Goal: Task Accomplishment & Management: Use online tool/utility

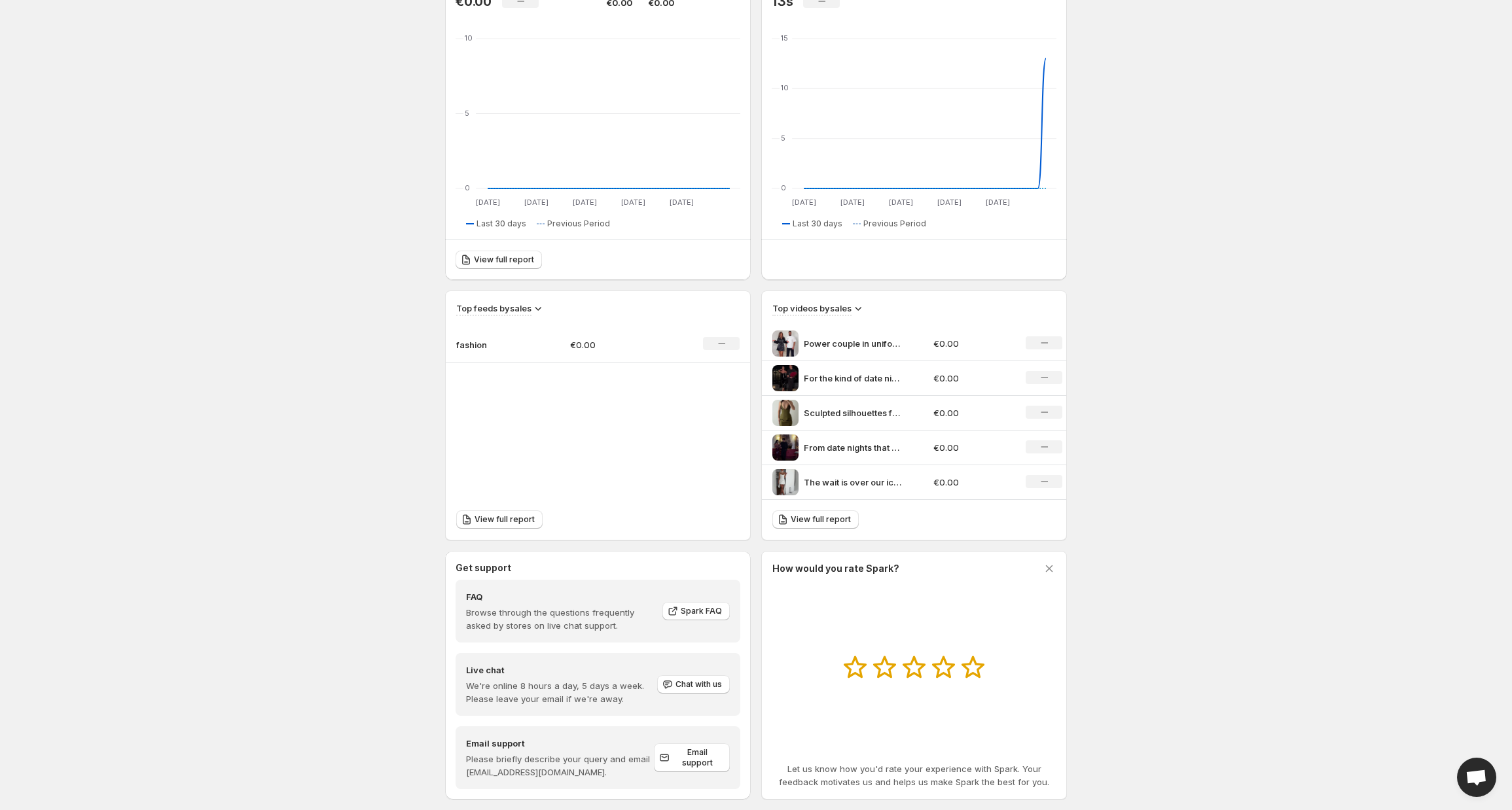
scroll to position [193, 0]
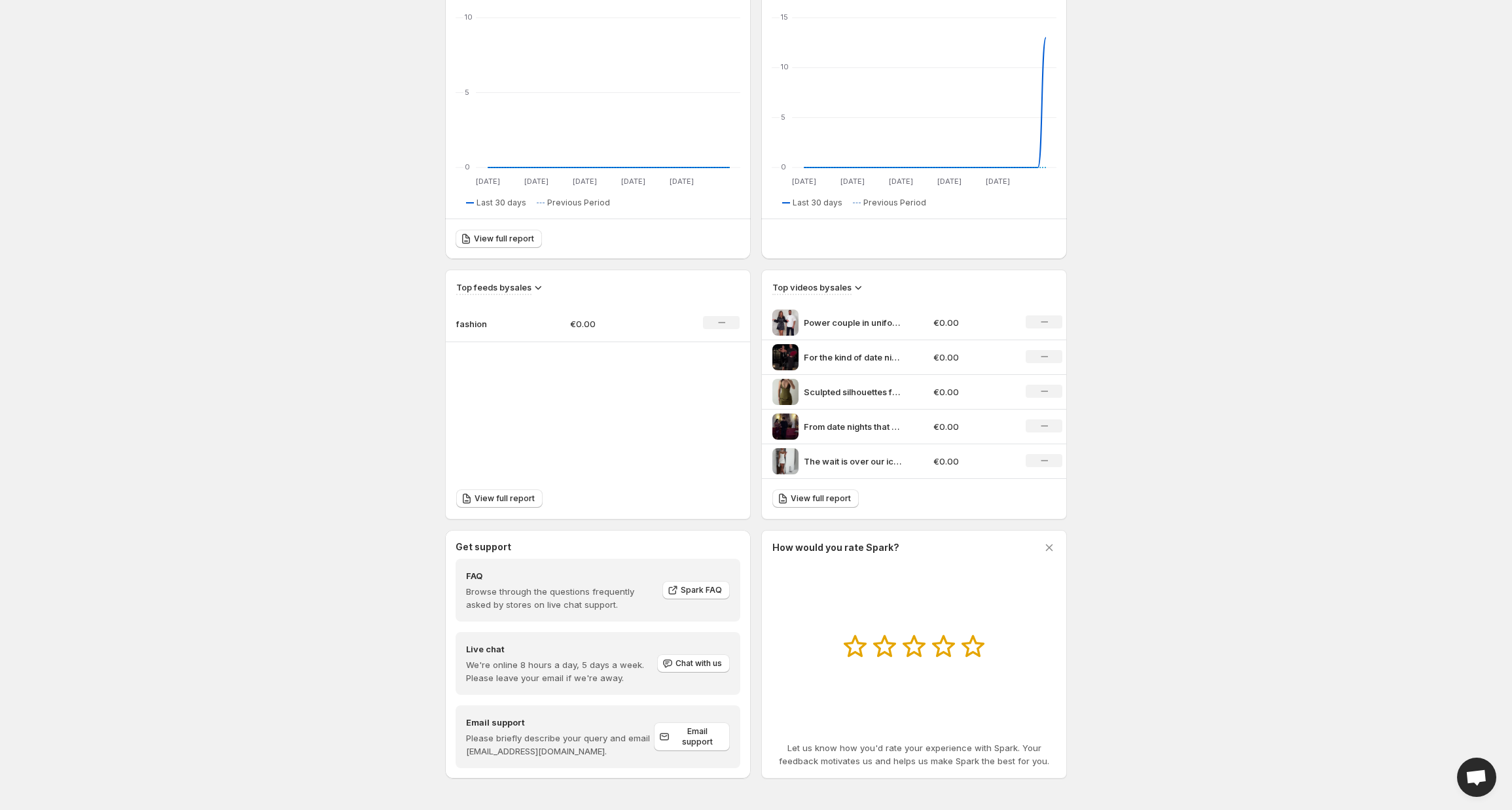
click at [1050, 545] on icon at bounding box center [1049, 547] width 13 height 13
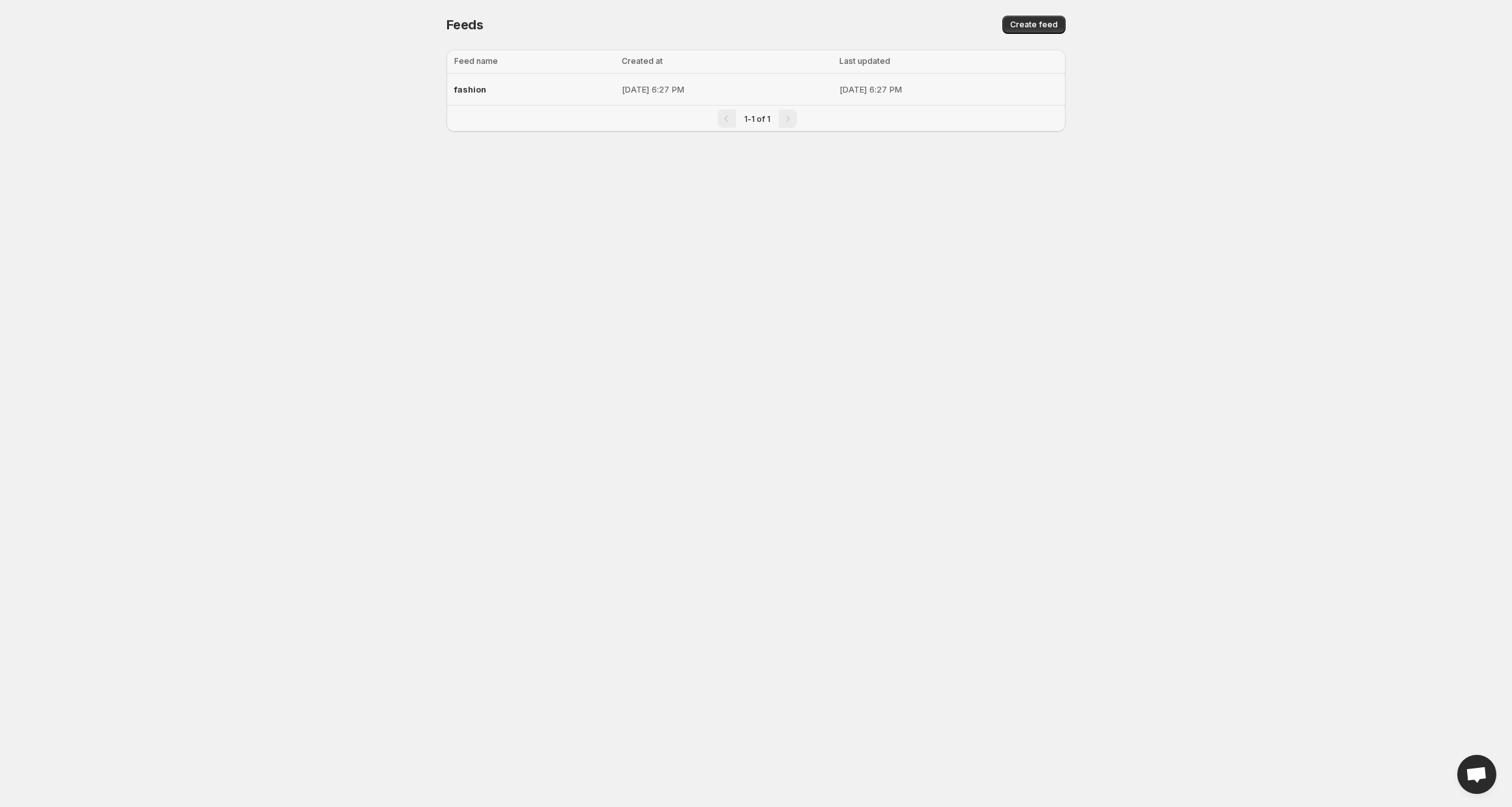
click at [983, 87] on p "[DATE] 6:27 PM" at bounding box center [948, 89] width 218 height 13
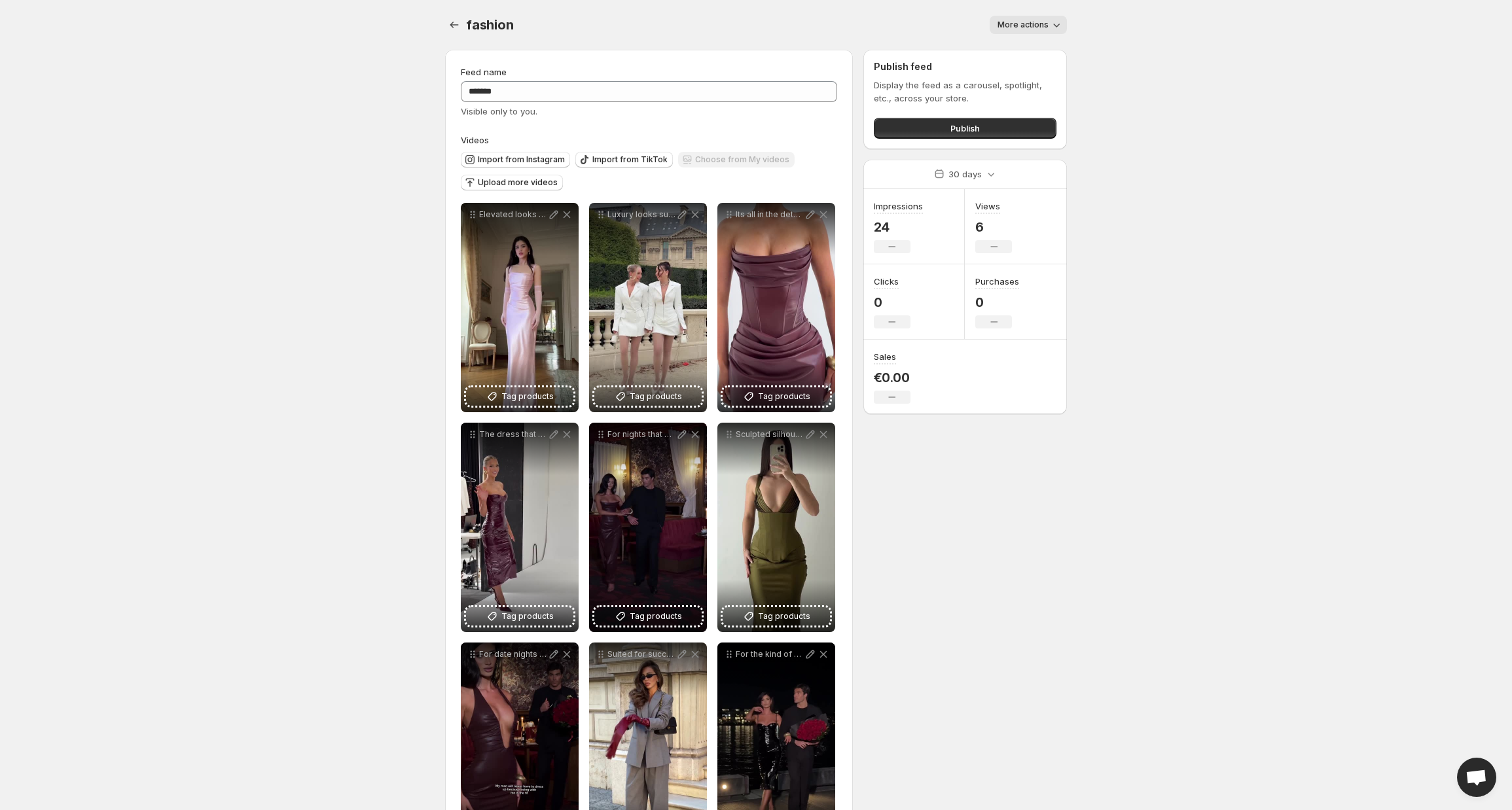
click at [1041, 17] on button "More actions" at bounding box center [1028, 25] width 77 height 18
click at [1019, 53] on span "Delete" at bounding box center [1013, 52] width 26 height 10
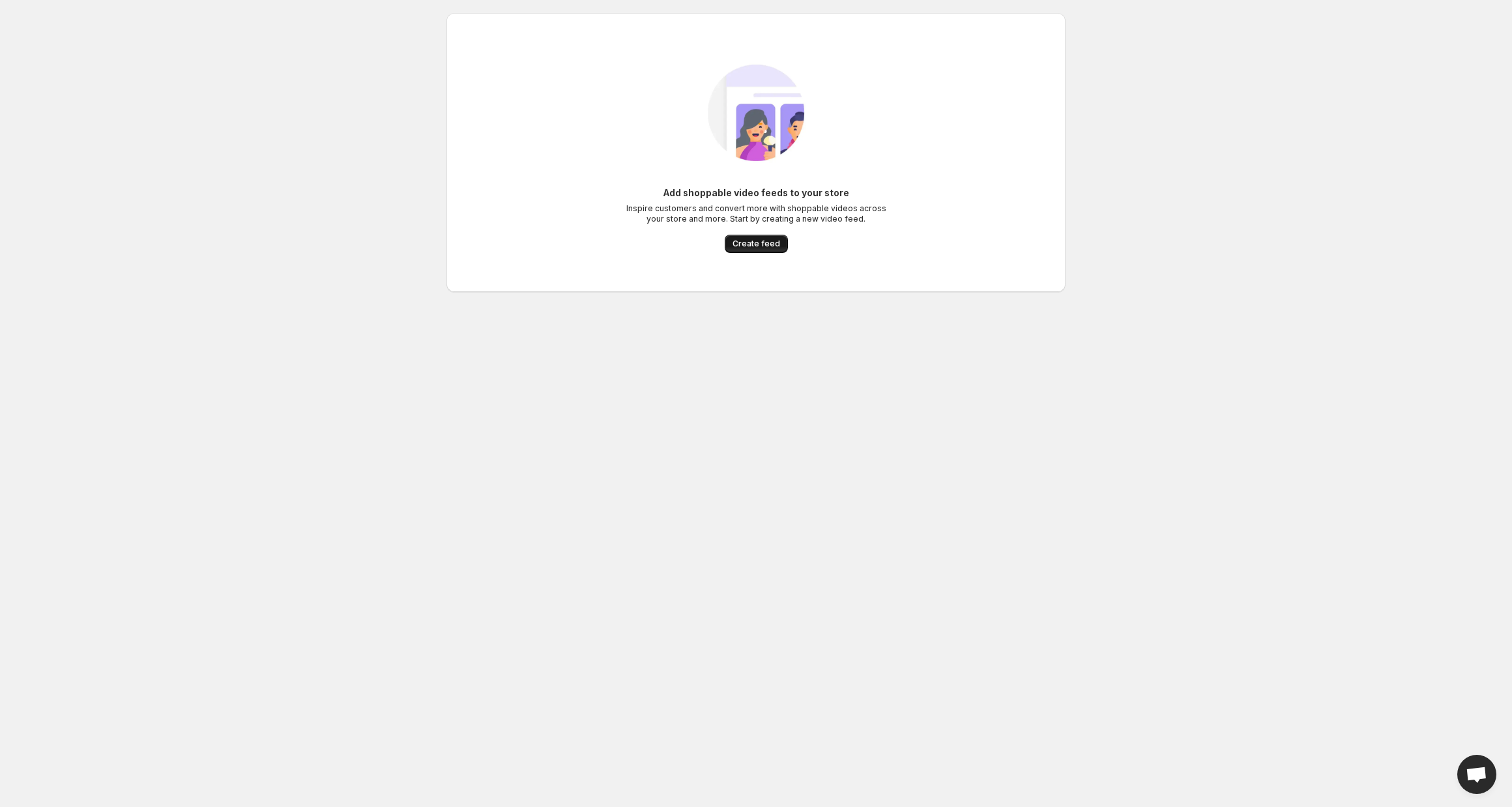
click at [760, 244] on span "Create feed" at bounding box center [756, 244] width 48 height 10
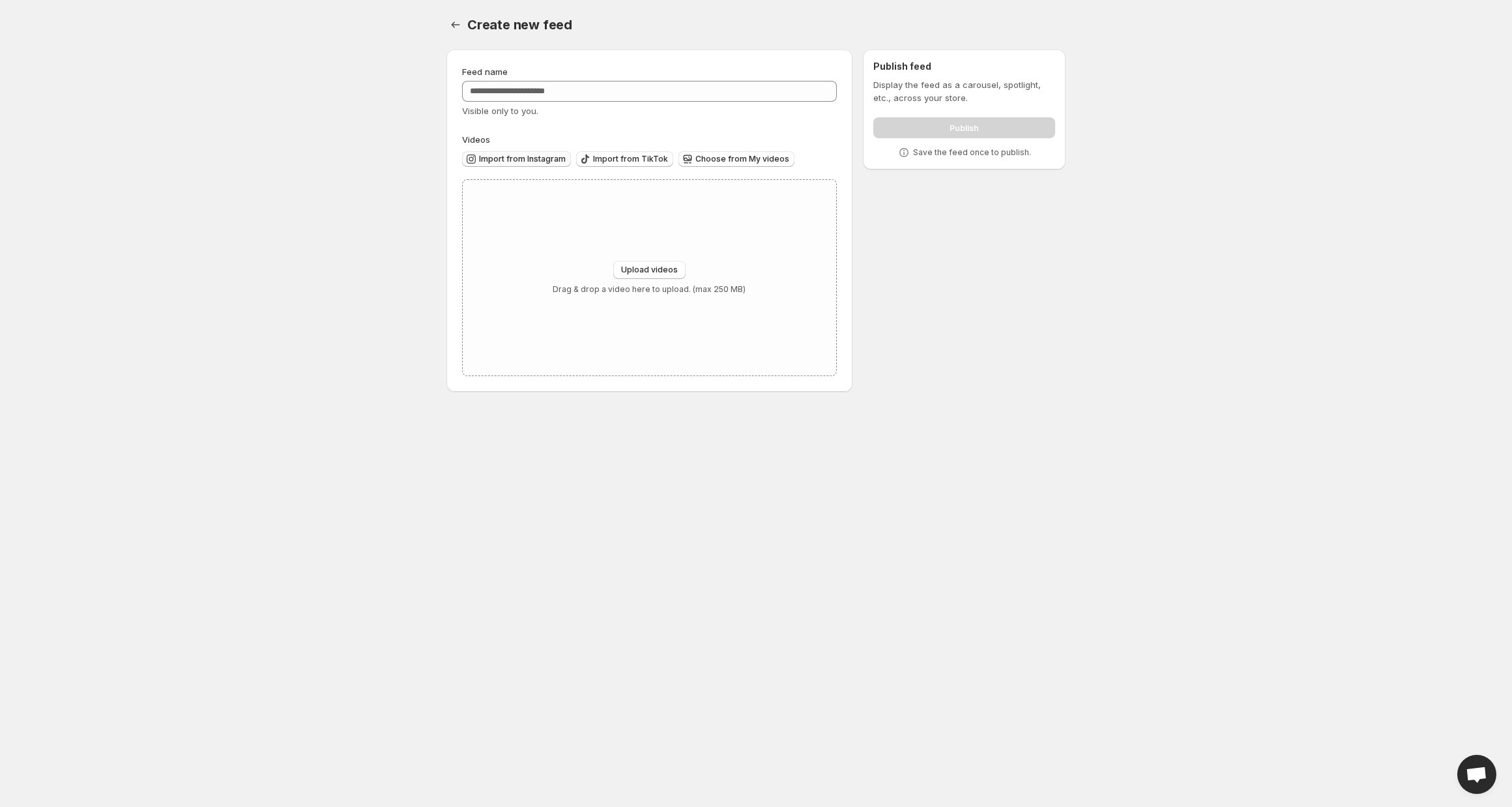
click at [516, 162] on span "Import from Instagram" at bounding box center [522, 159] width 87 height 10
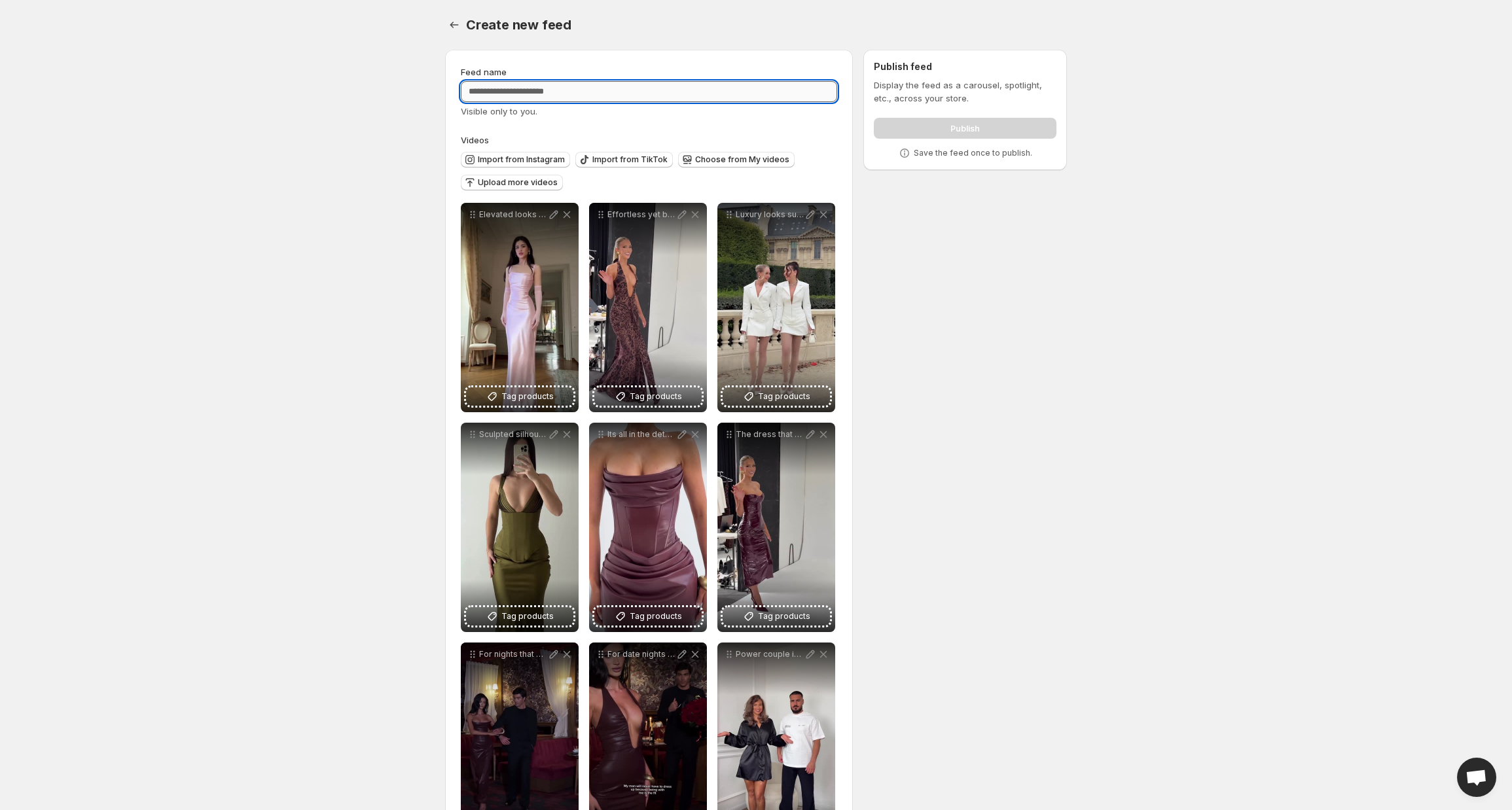
click at [668, 93] on input "Feed name" at bounding box center [649, 91] width 376 height 21
type input "*****"
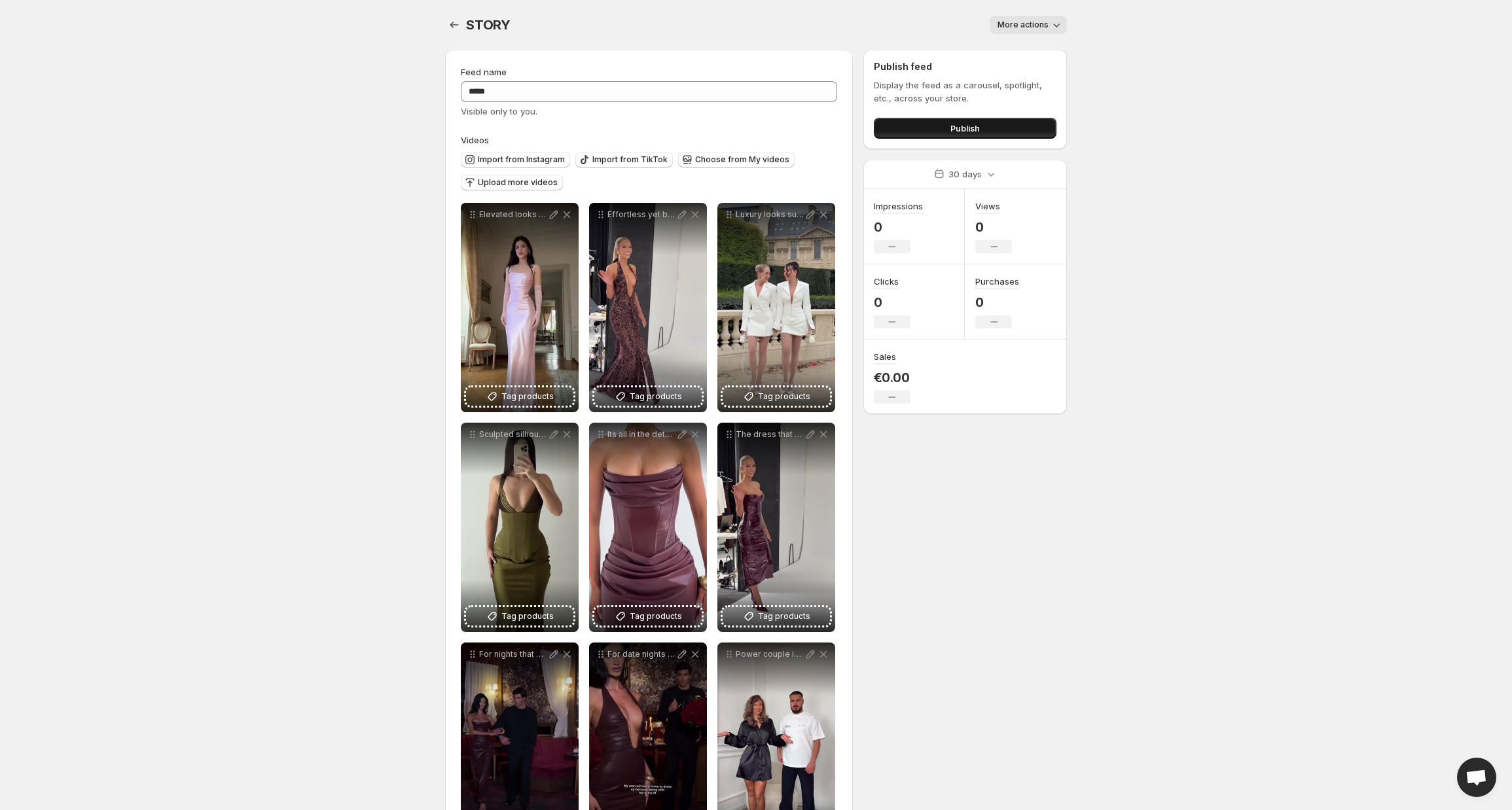
click at [977, 127] on span "Publish" at bounding box center [965, 128] width 29 height 13
click at [998, 120] on button "Publish" at bounding box center [965, 128] width 182 height 21
